Goal: Information Seeking & Learning: Learn about a topic

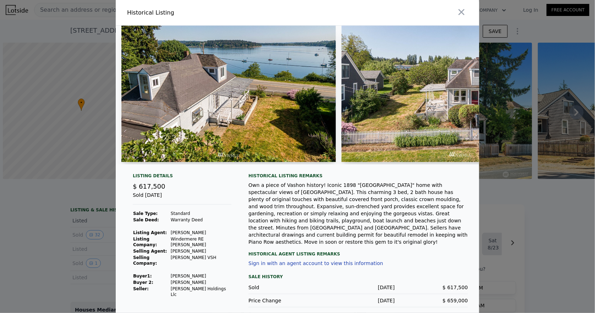
scroll to position [0, 3428]
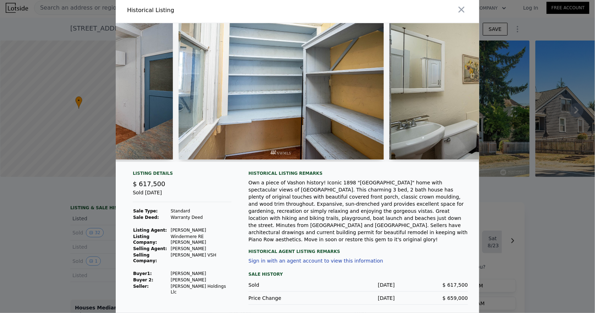
click at [274, 75] on img at bounding box center [281, 91] width 205 height 136
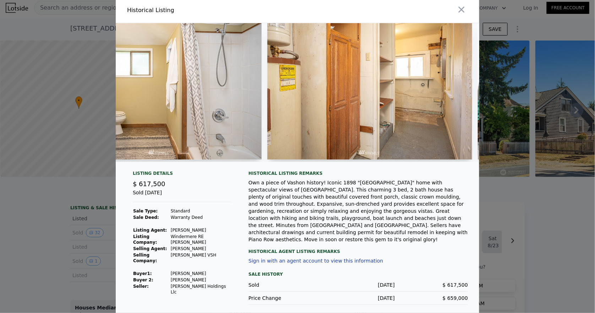
scroll to position [0, 4815]
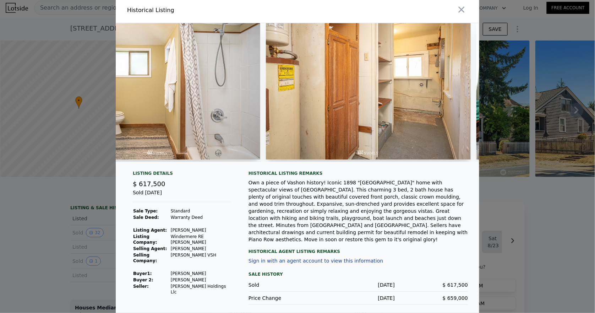
click at [355, 94] on img at bounding box center [368, 91] width 205 height 136
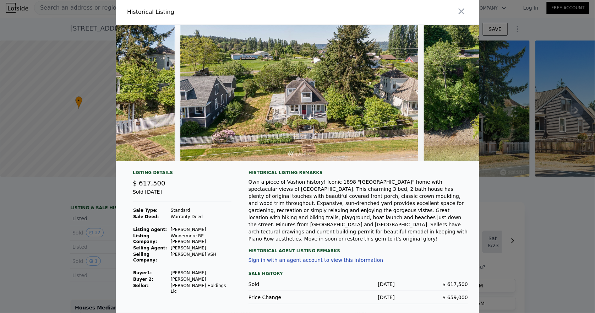
scroll to position [0, 6363]
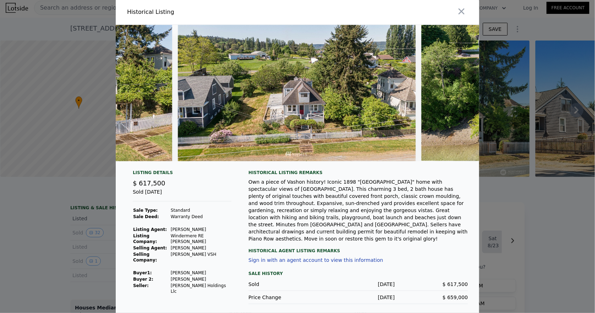
click at [532, 16] on div at bounding box center [297, 156] width 595 height 313
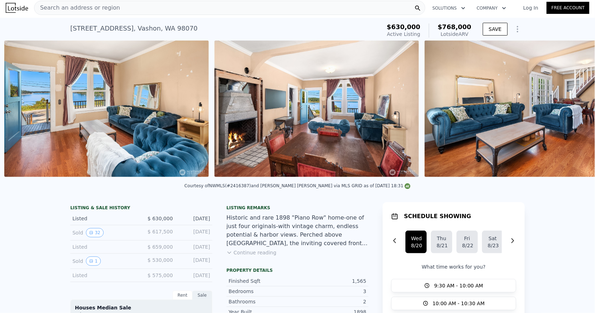
scroll to position [0, 955]
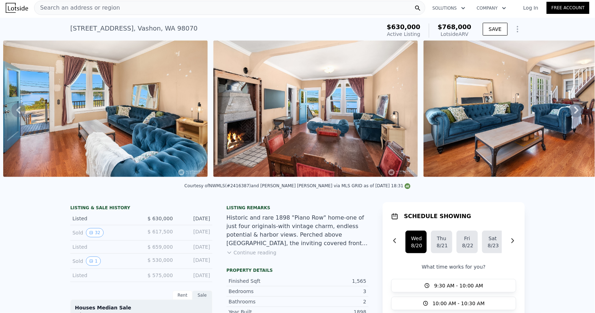
click at [399, 130] on img at bounding box center [315, 108] width 204 height 136
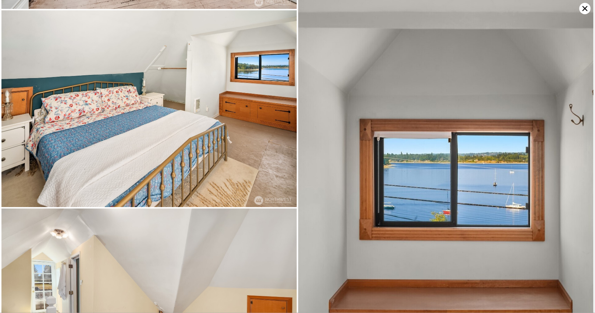
scroll to position [1280, 0]
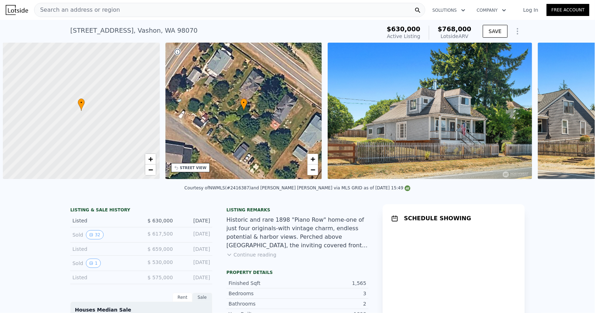
scroll to position [0, 2]
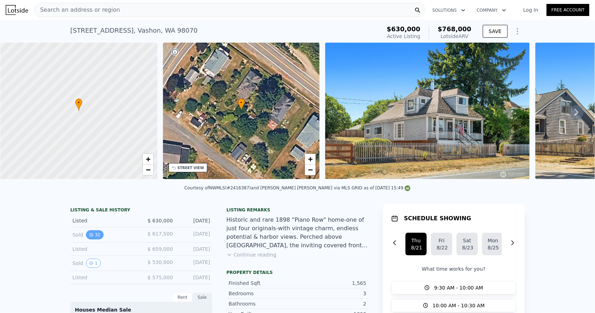
click at [95, 239] on button "32" at bounding box center [94, 234] width 17 height 9
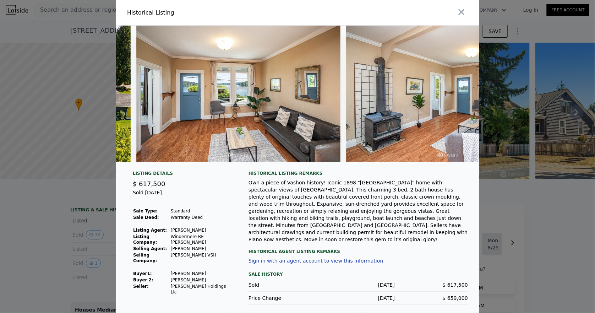
scroll to position [0, 1156]
